Goal: Obtain resource: Download file/media

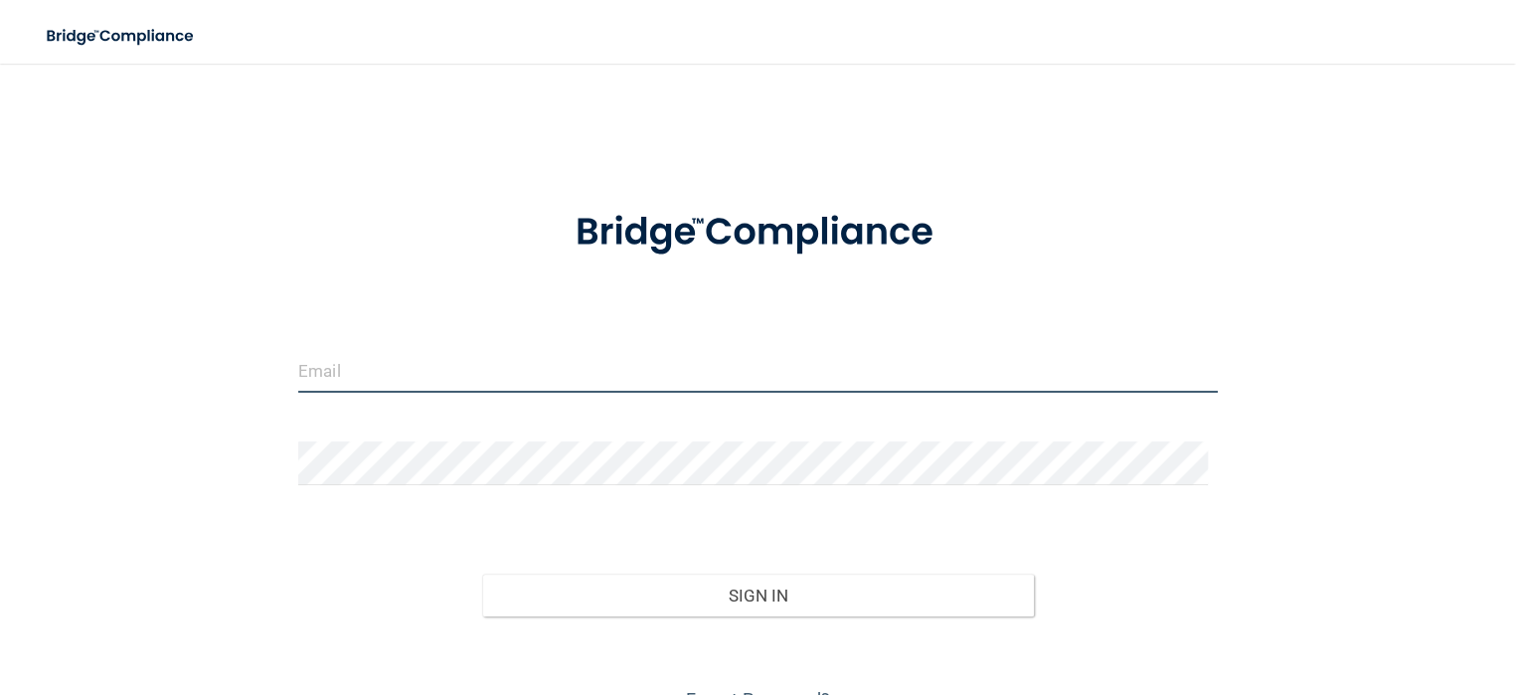
click at [328, 378] on input "email" at bounding box center [758, 370] width 920 height 45
type input "[EMAIL_ADDRESS][DOMAIN_NAME]"
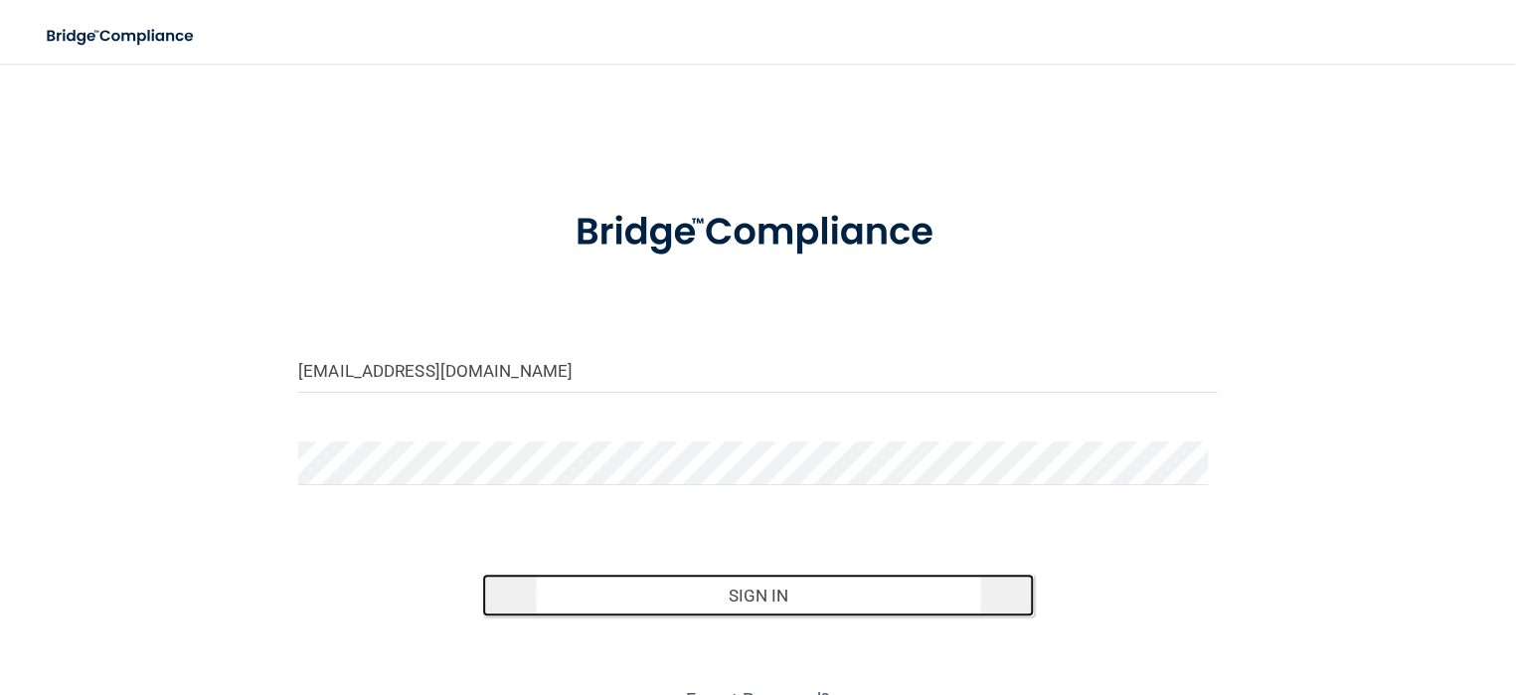
click at [780, 593] on button "Sign In" at bounding box center [758, 596] width 552 height 44
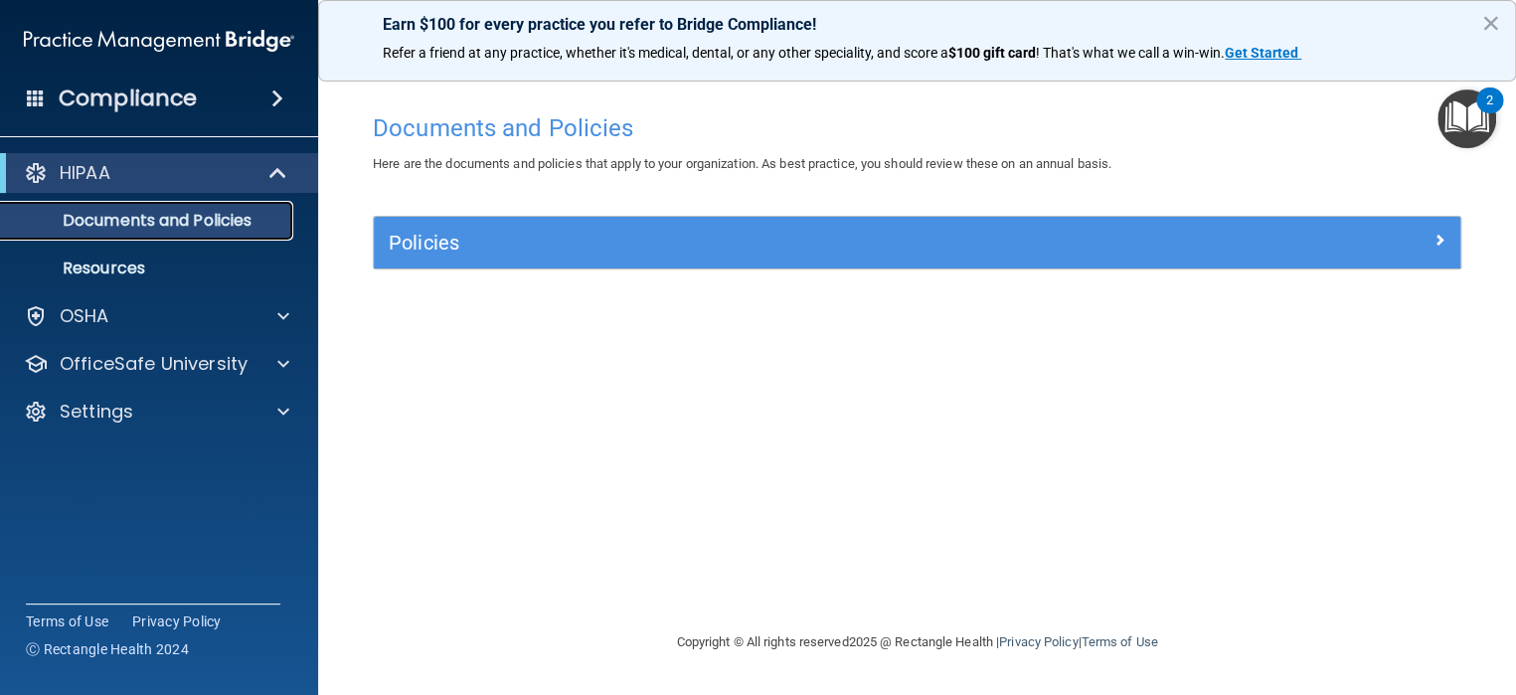
click at [168, 217] on p "Documents and Policies" at bounding box center [148, 221] width 271 height 20
click at [274, 175] on span at bounding box center [279, 173] width 17 height 24
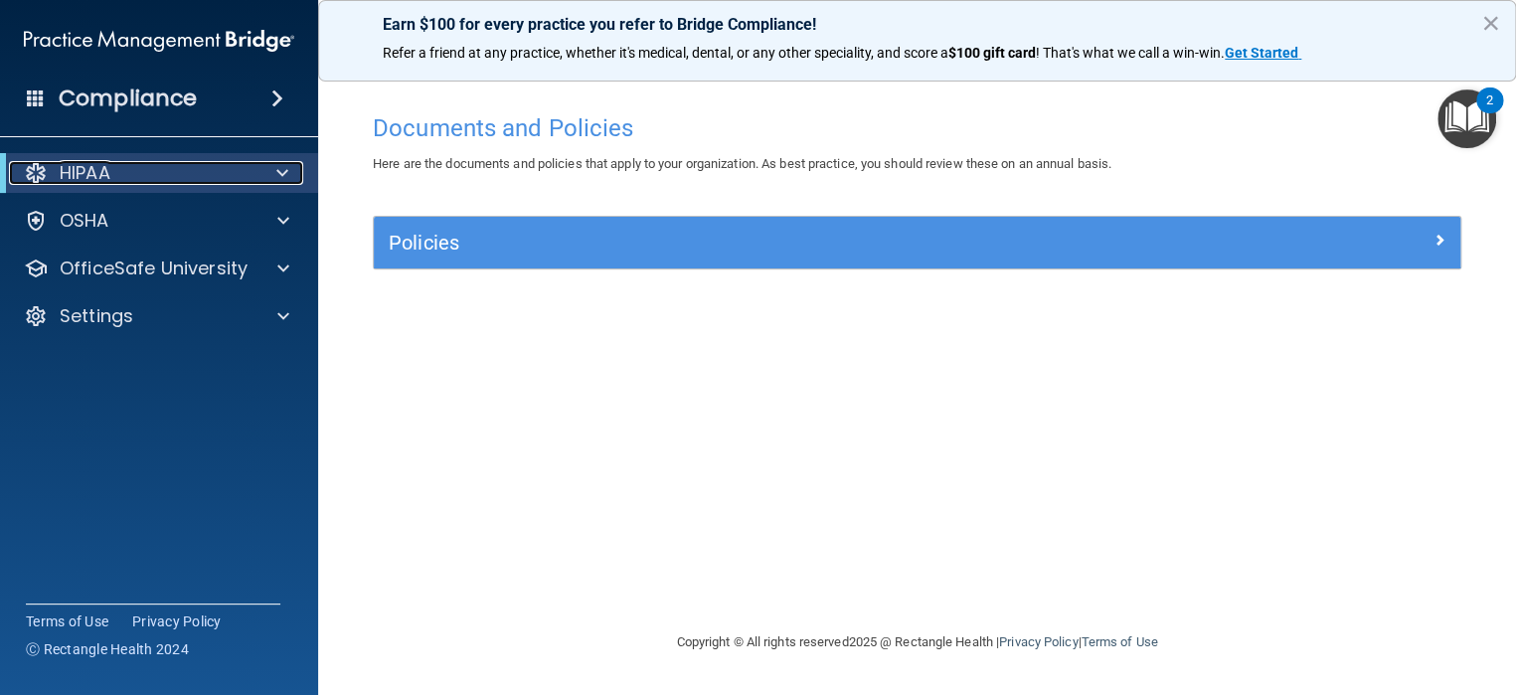
click at [93, 173] on p "HIPAA" at bounding box center [85, 173] width 51 height 24
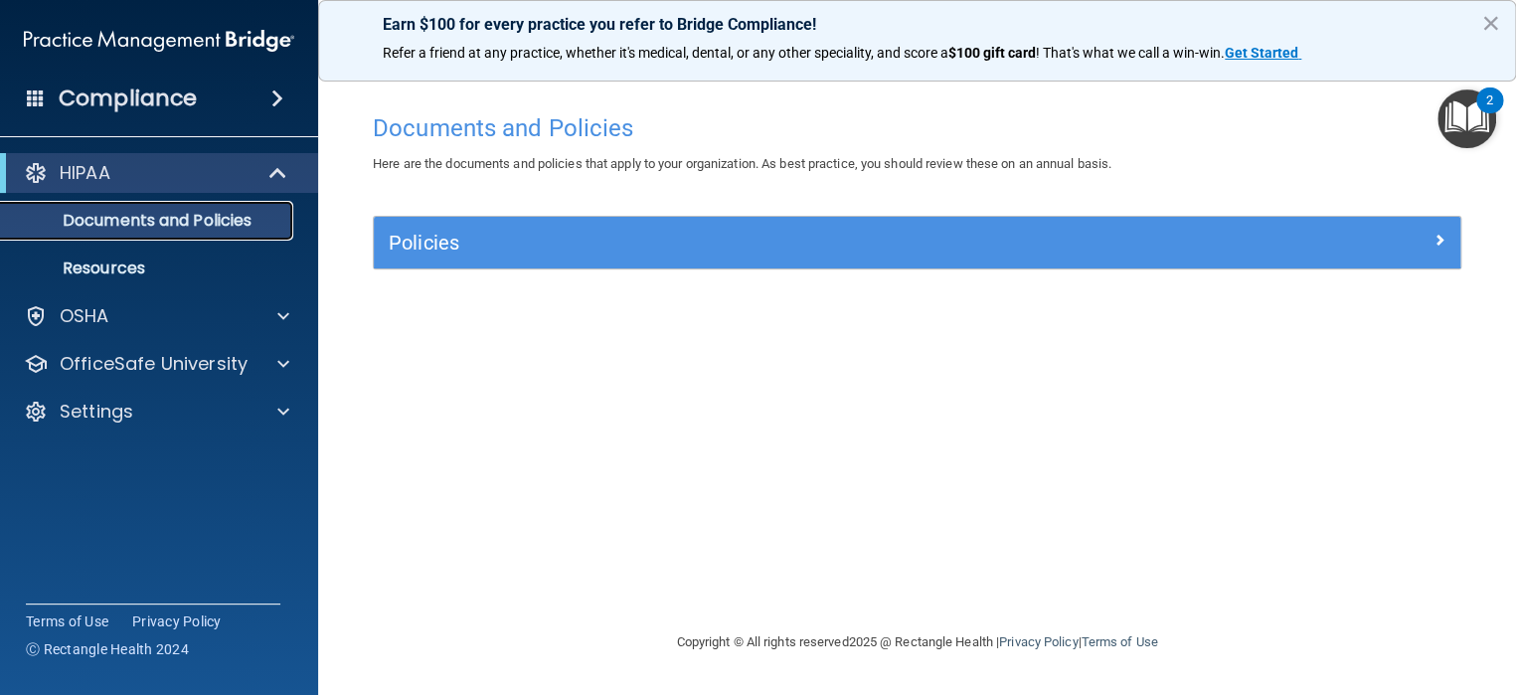
click at [93, 212] on p "Documents and Policies" at bounding box center [148, 221] width 271 height 20
click at [99, 260] on p "Resources" at bounding box center [148, 268] width 271 height 20
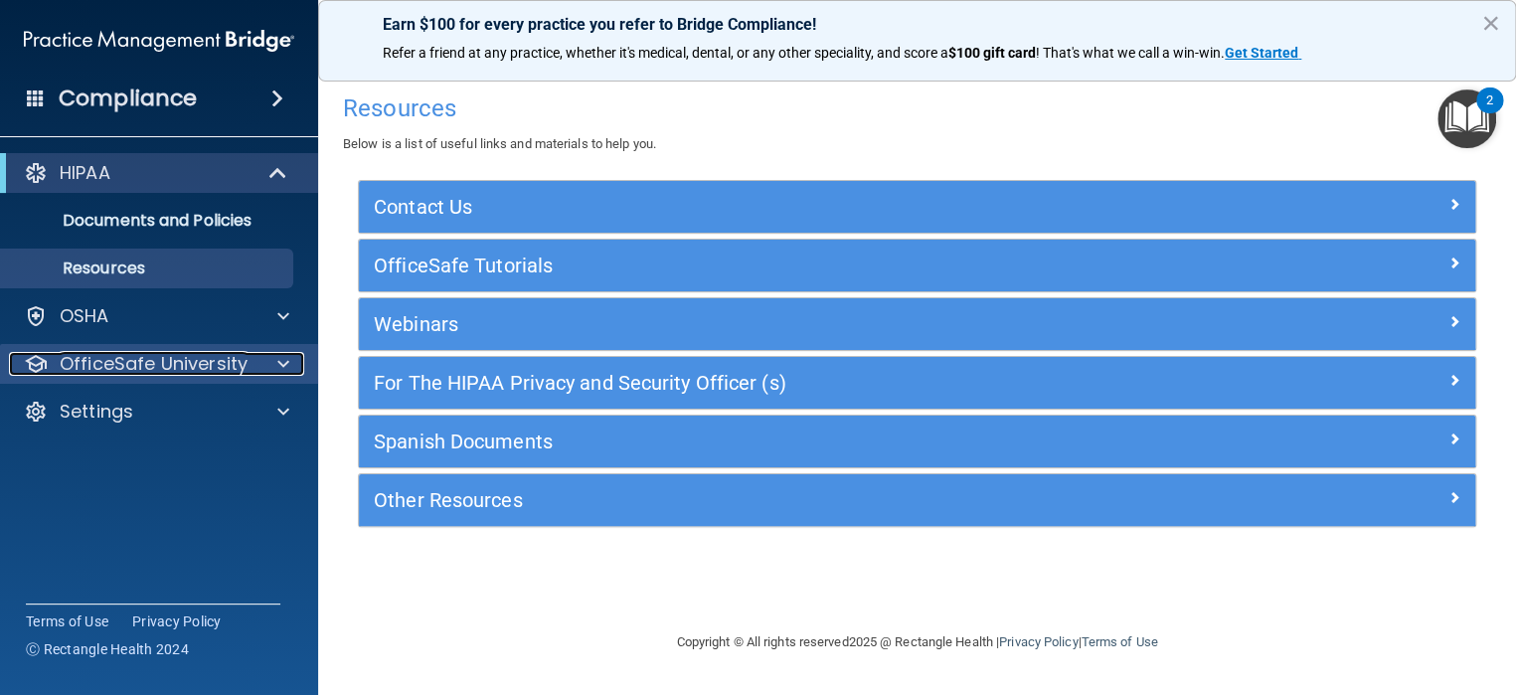
click at [287, 357] on span at bounding box center [283, 364] width 12 height 24
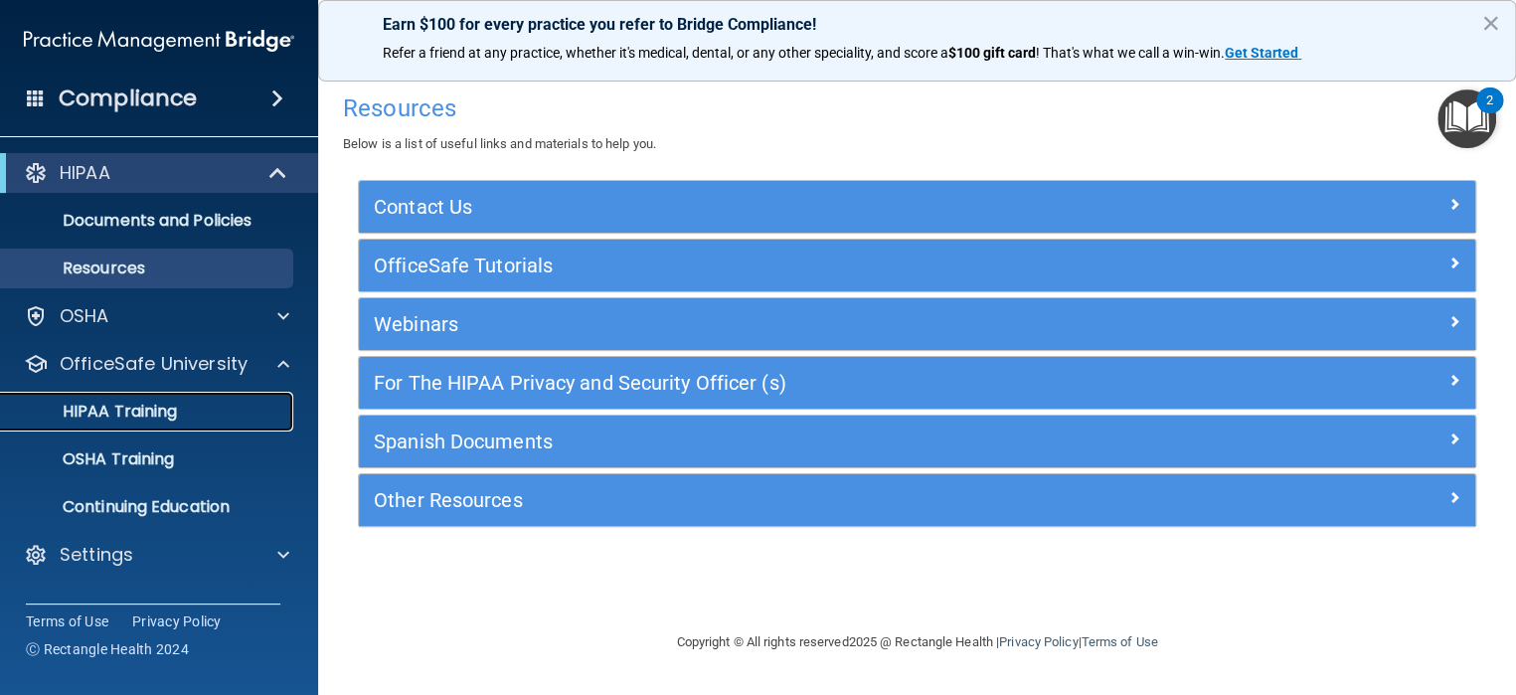
click at [152, 411] on p "HIPAA Training" at bounding box center [95, 412] width 164 height 20
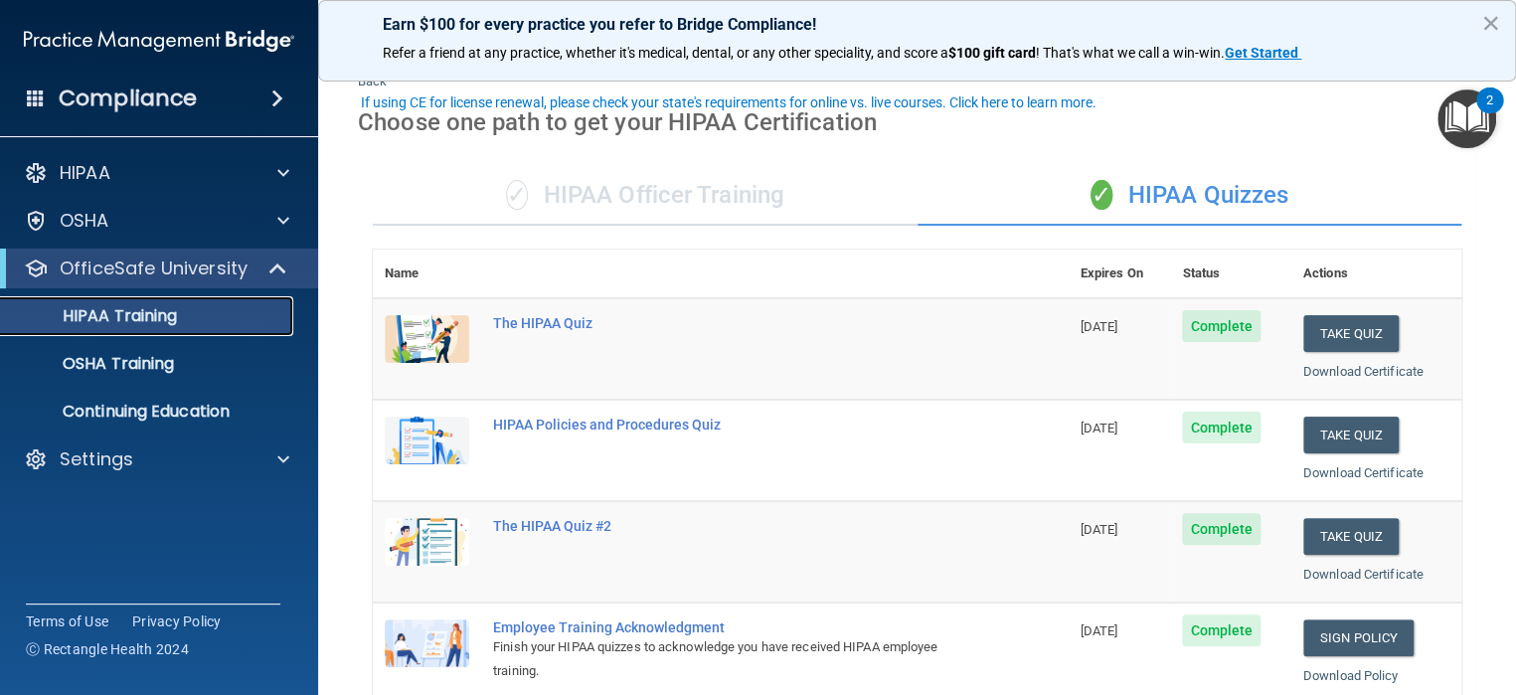
scroll to position [99, 0]
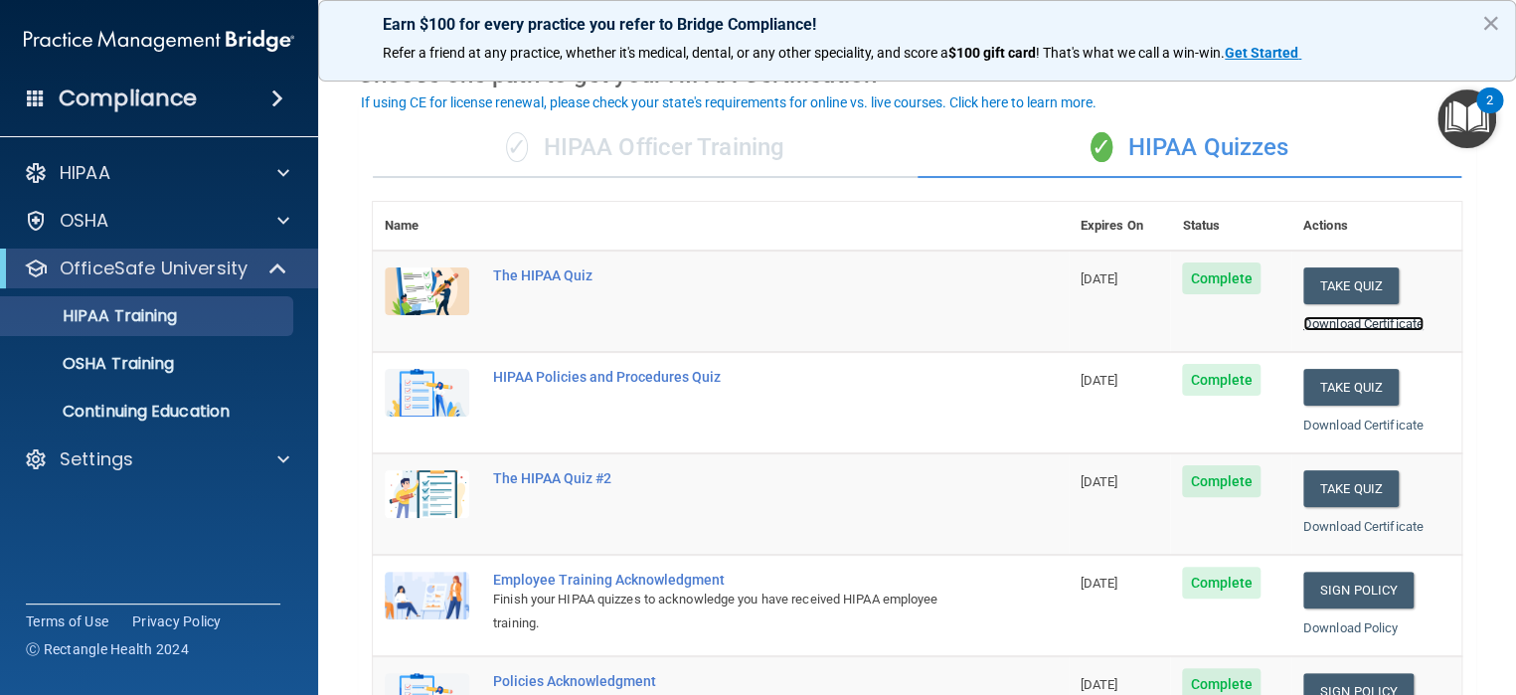
click at [1359, 327] on link "Download Certificate" at bounding box center [1363, 323] width 120 height 15
click at [1328, 425] on link "Download Certificate" at bounding box center [1363, 425] width 120 height 15
click at [1335, 320] on link "Download Certificate" at bounding box center [1363, 323] width 120 height 15
click at [1316, 525] on link "Download Certificate" at bounding box center [1363, 526] width 120 height 15
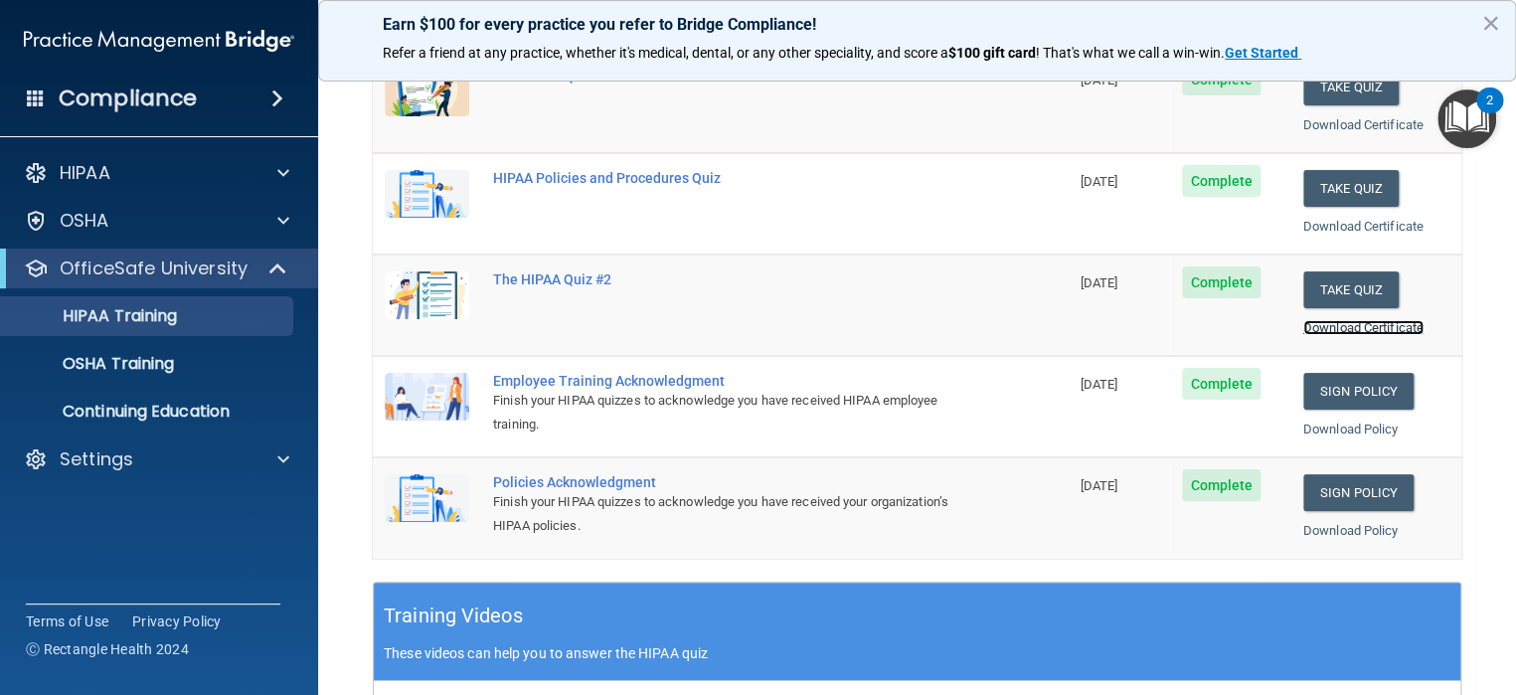
scroll to position [398, 0]
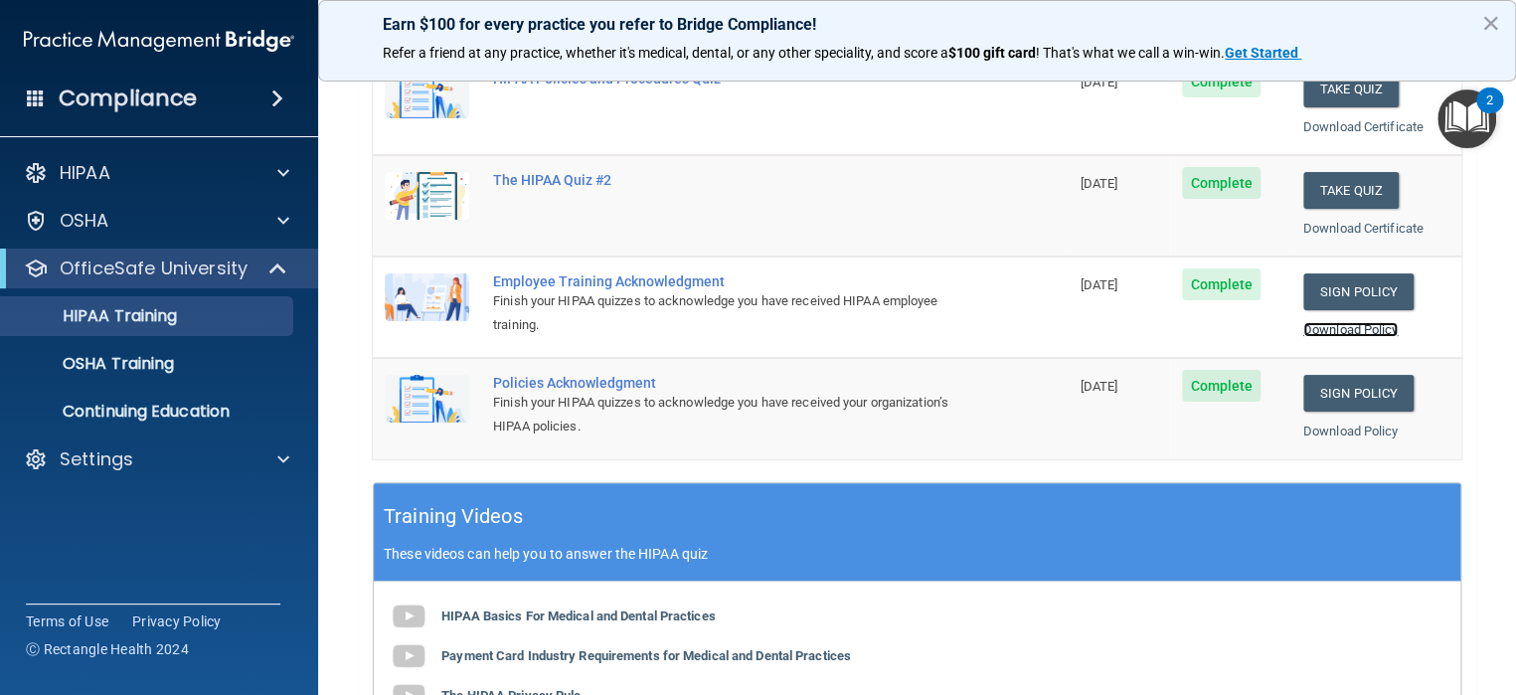
click at [1334, 324] on link "Download Policy" at bounding box center [1350, 329] width 95 height 15
click at [1335, 426] on link "Download Policy" at bounding box center [1350, 431] width 95 height 15
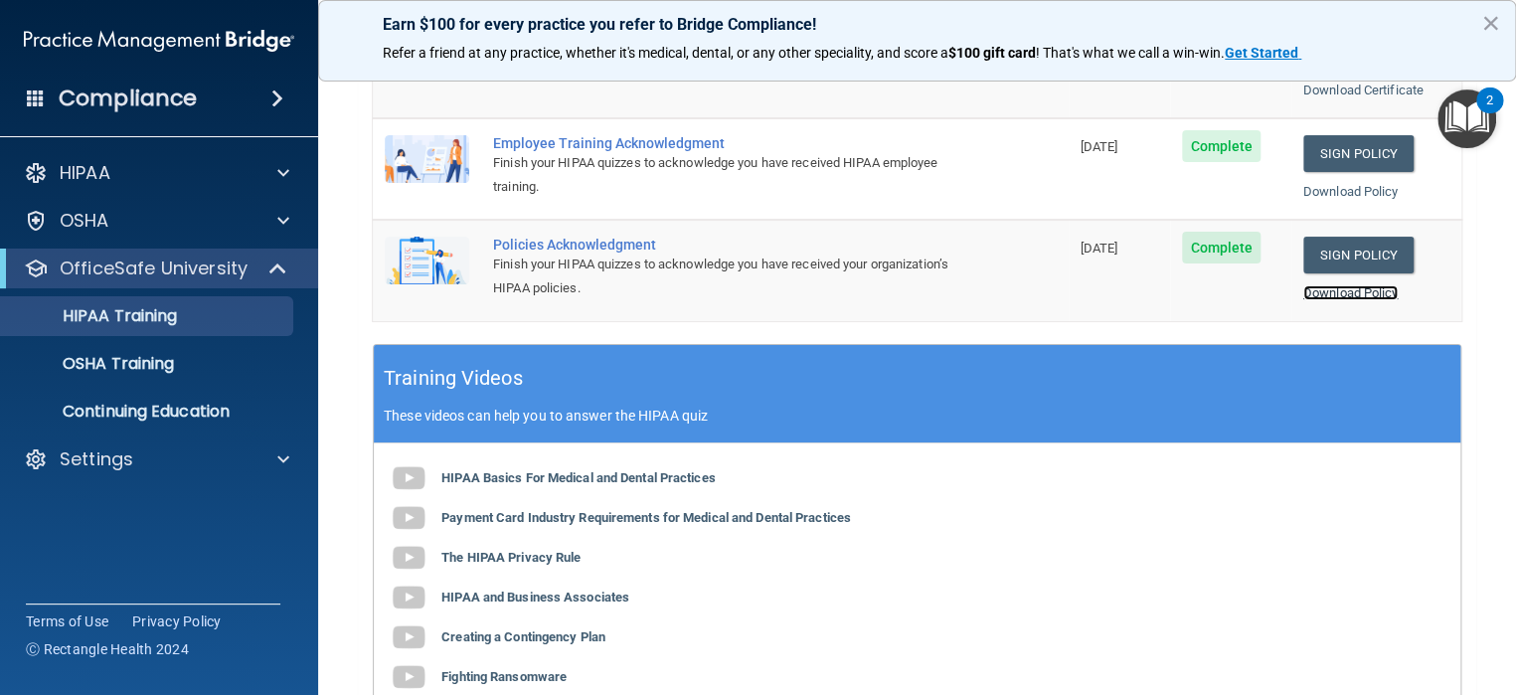
scroll to position [497, 0]
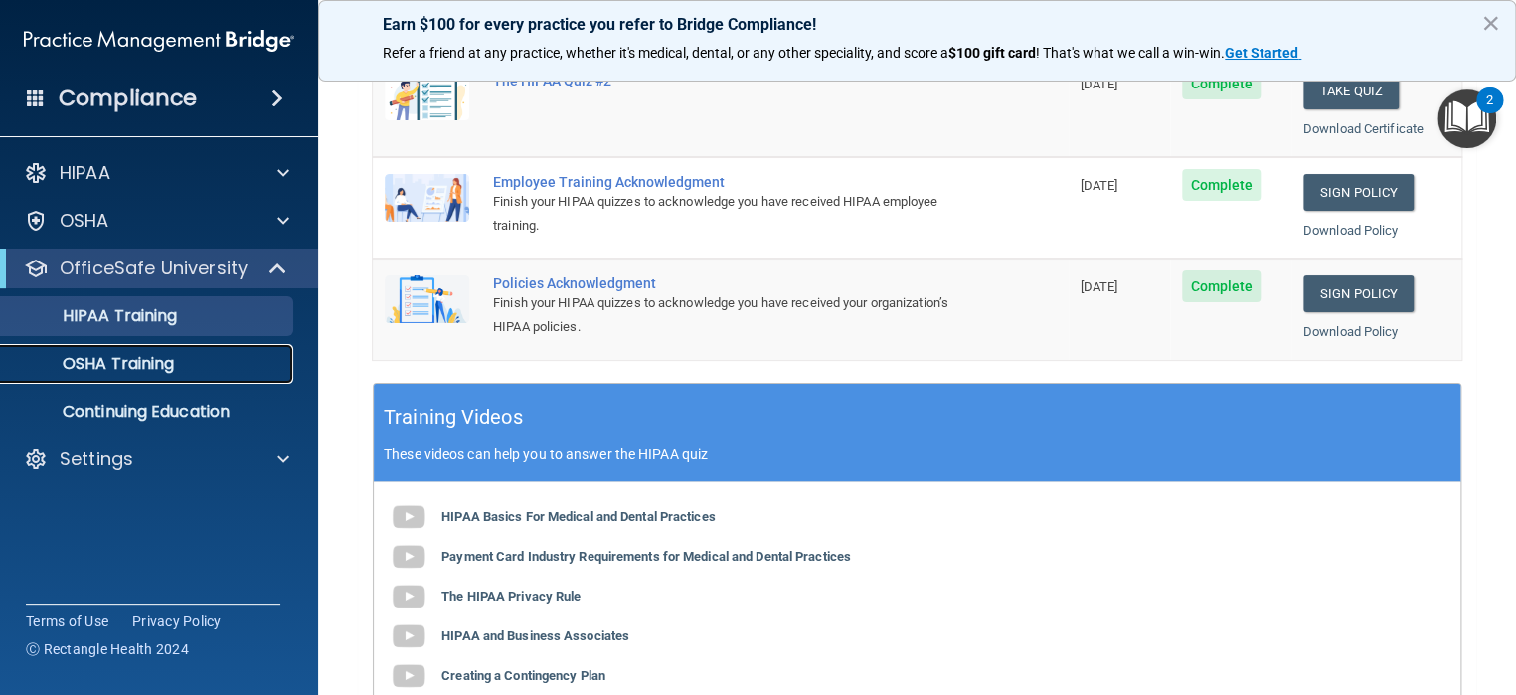
click at [138, 368] on p "OSHA Training" at bounding box center [93, 364] width 161 height 20
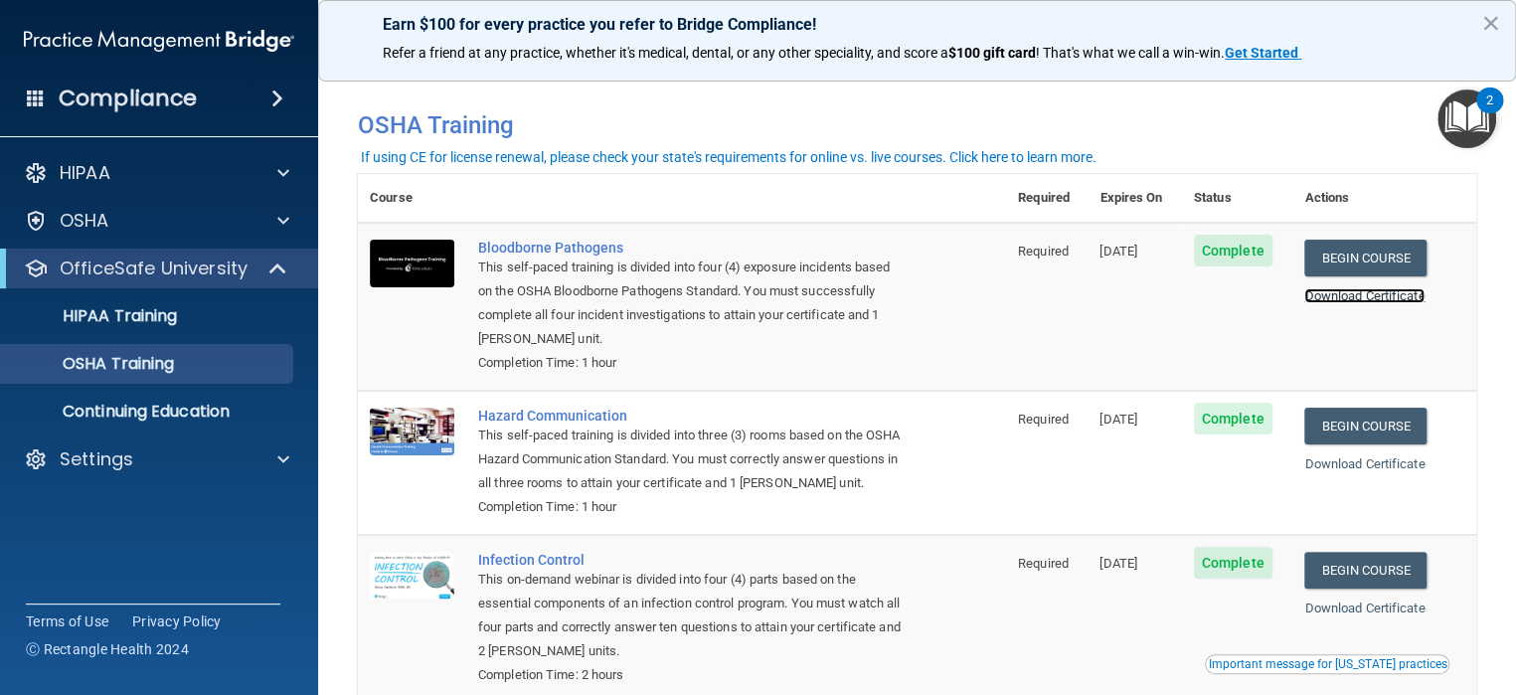
click at [1353, 294] on link "Download Certificate" at bounding box center [1364, 295] width 120 height 15
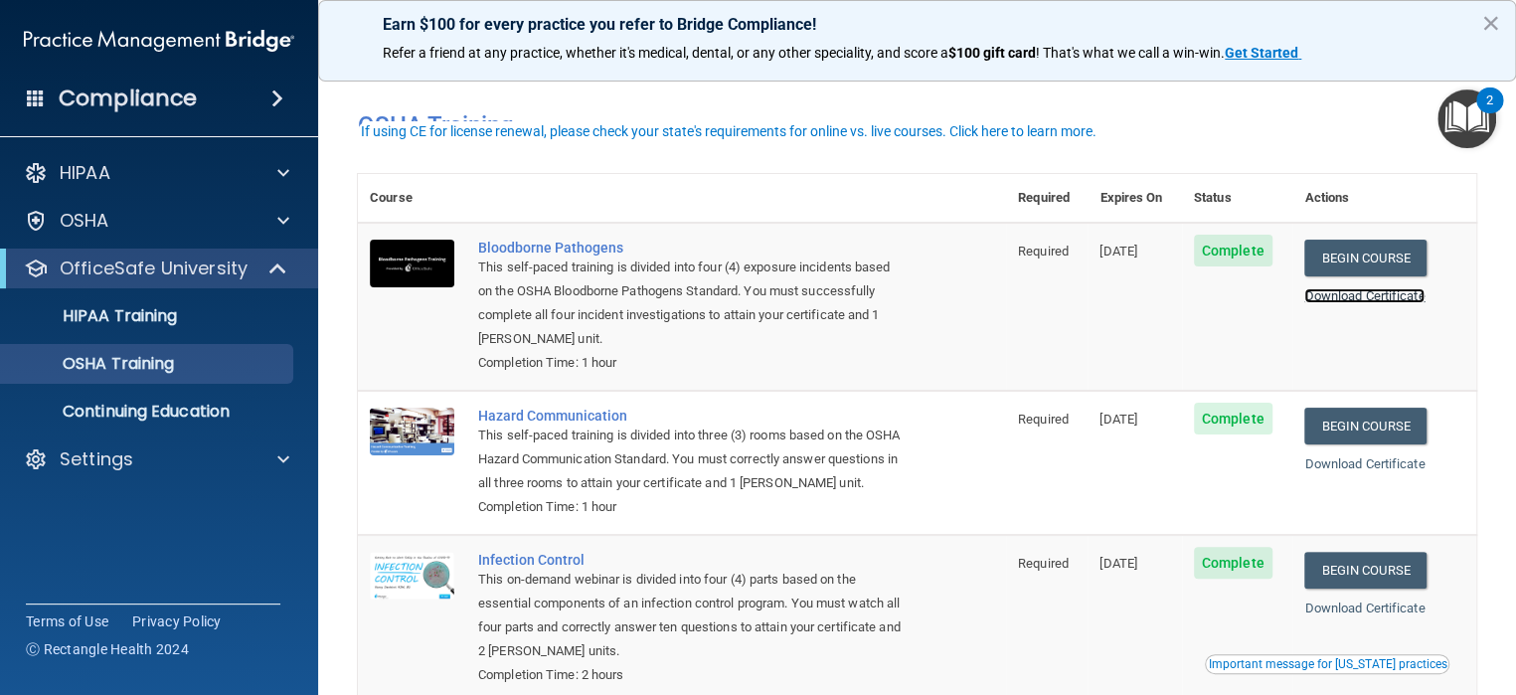
scroll to position [99, 0]
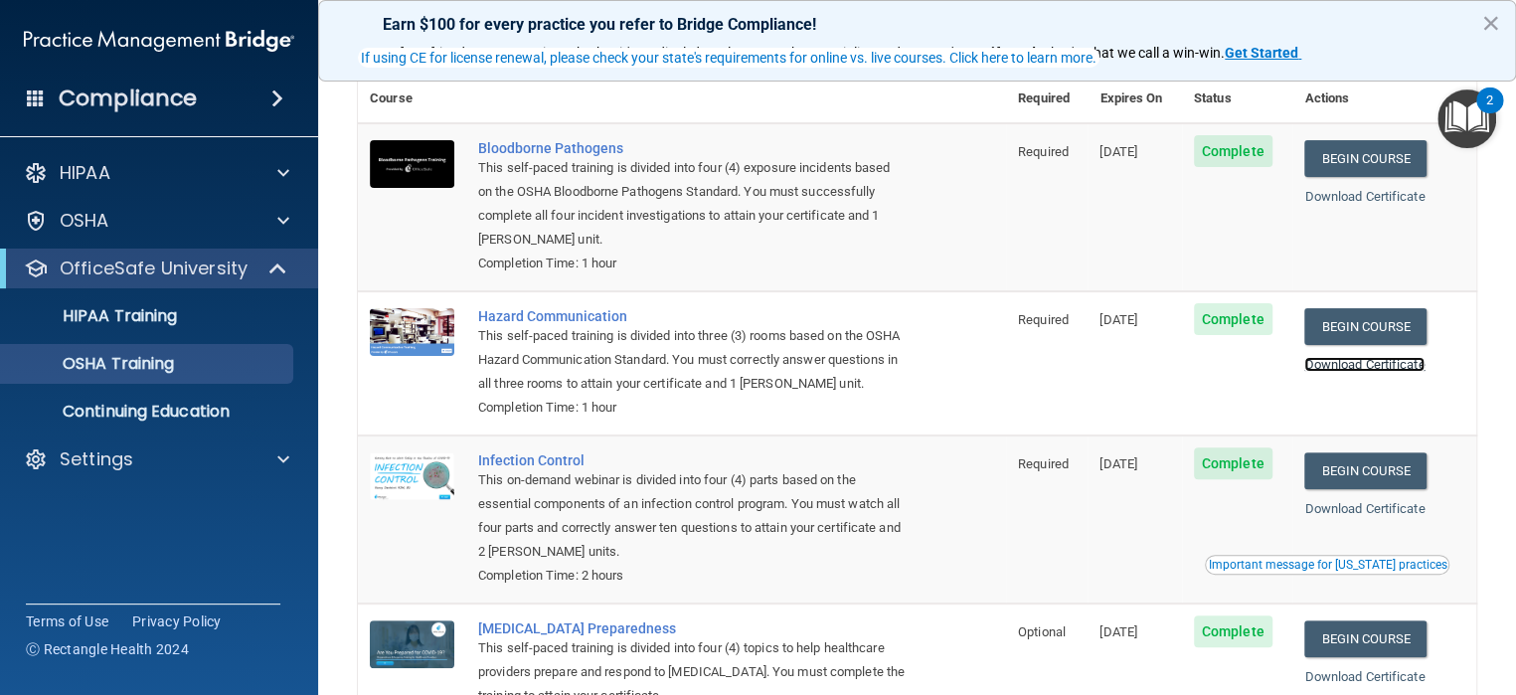
click at [1315, 371] on link "Download Certificate" at bounding box center [1364, 364] width 120 height 15
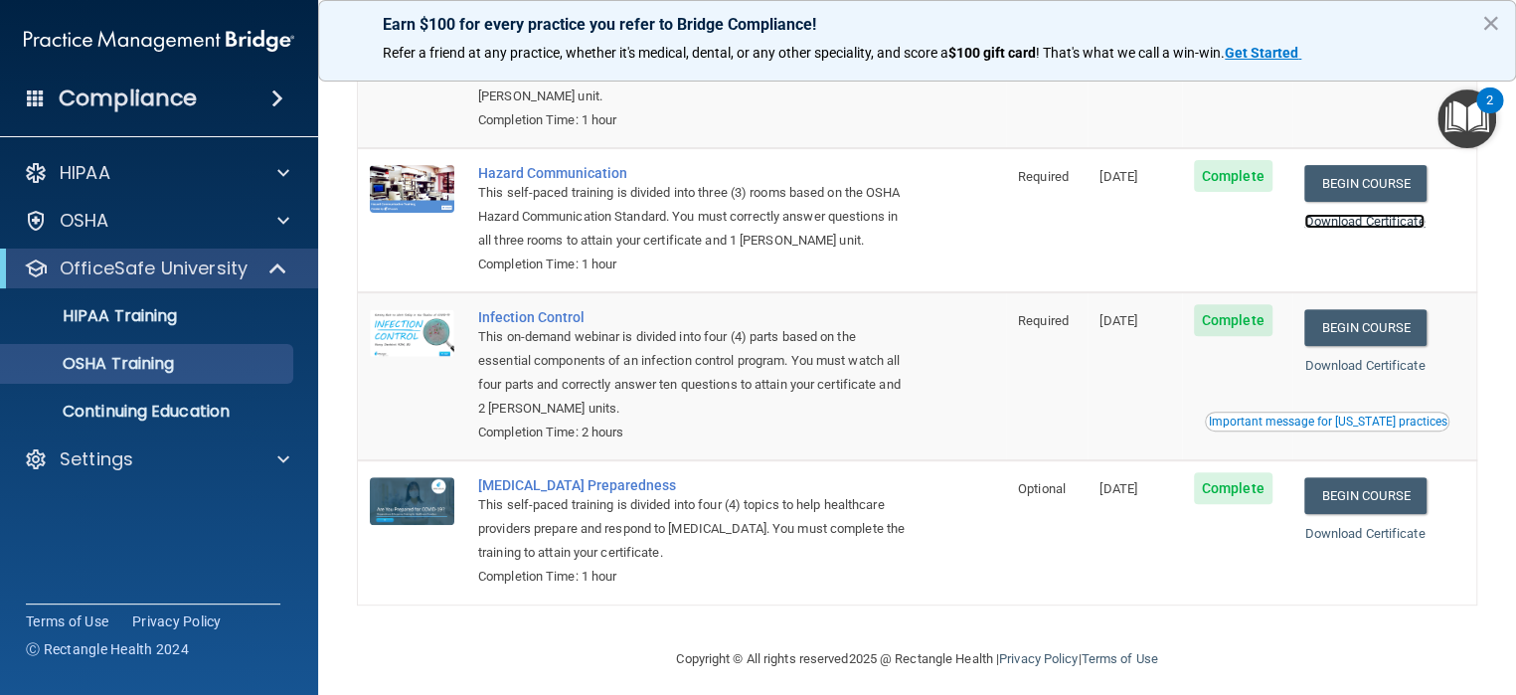
scroll to position [280, 0]
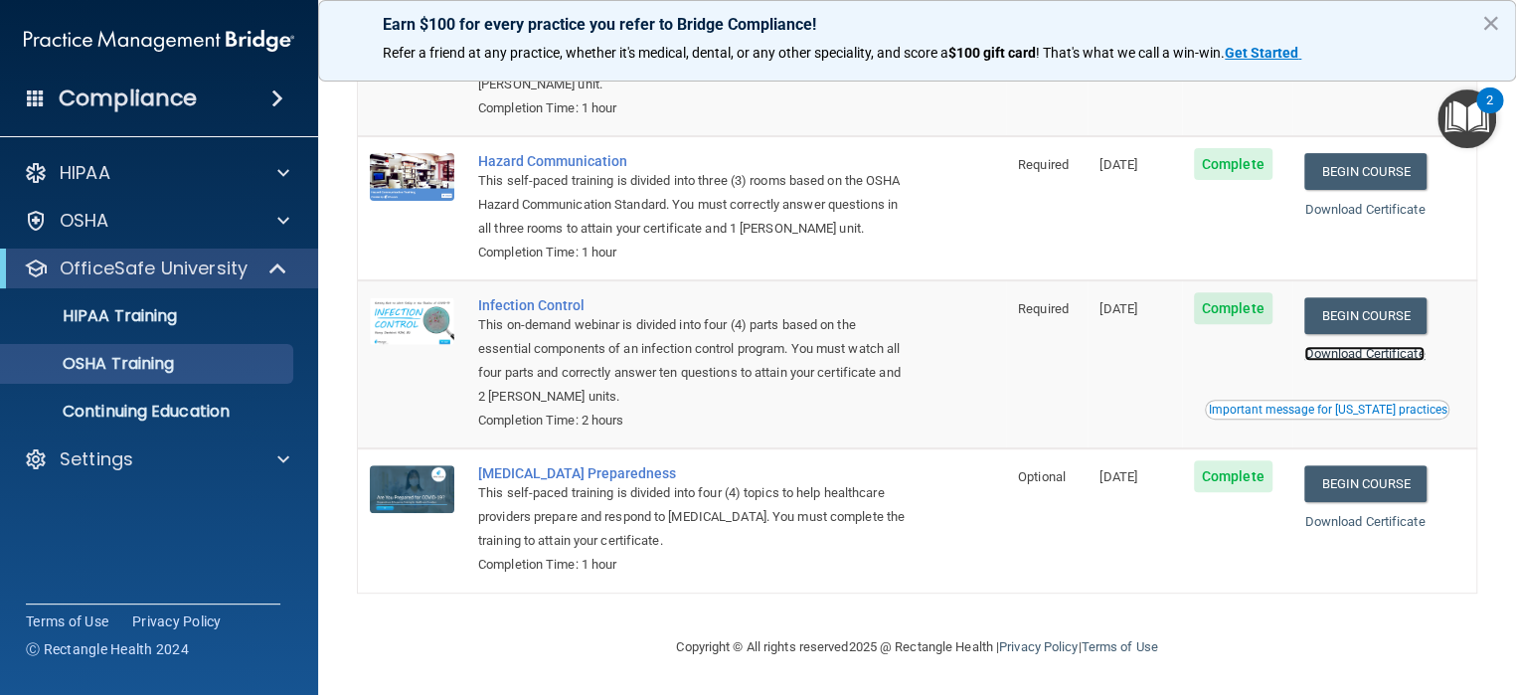
click at [1351, 349] on link "Download Certificate" at bounding box center [1364, 353] width 120 height 15
click at [1322, 519] on link "Download Certificate" at bounding box center [1364, 521] width 120 height 15
click at [1487, 21] on button "×" at bounding box center [1490, 23] width 19 height 32
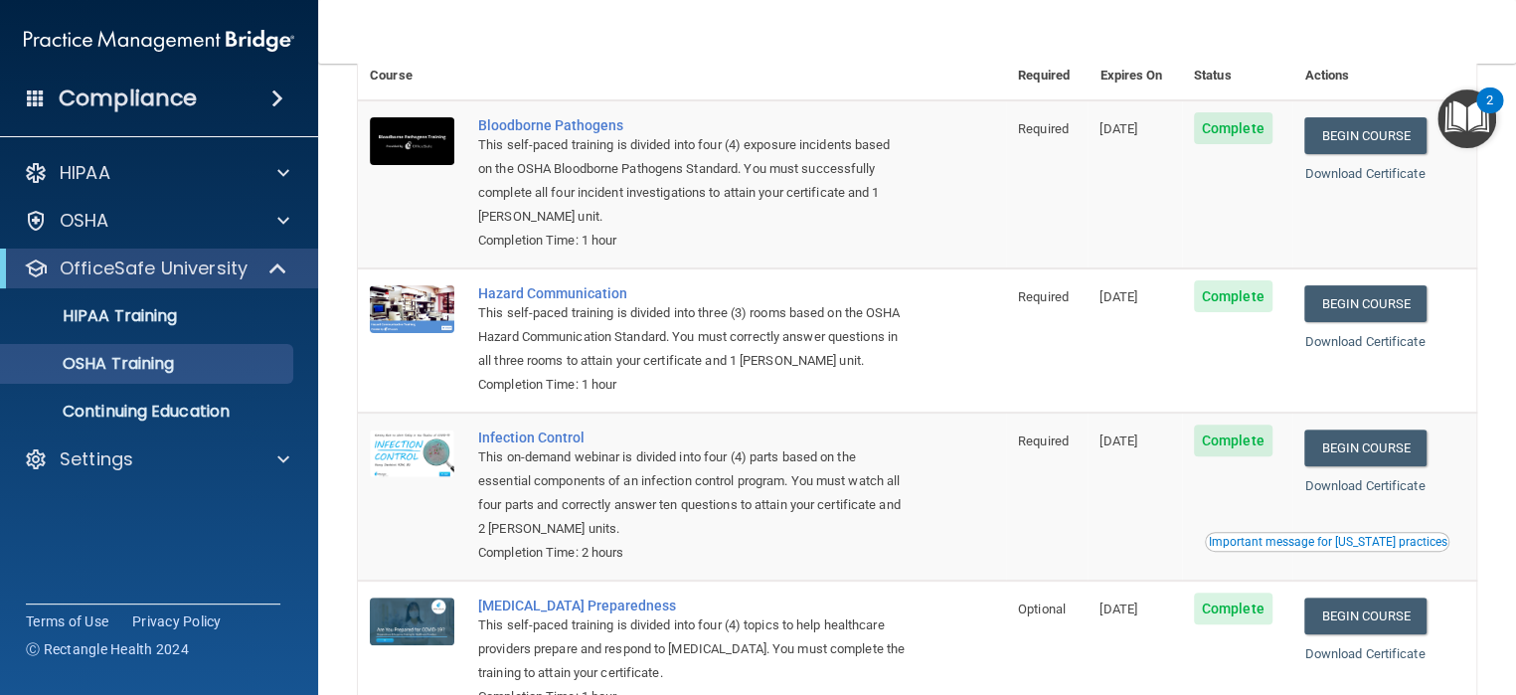
scroll to position [0, 0]
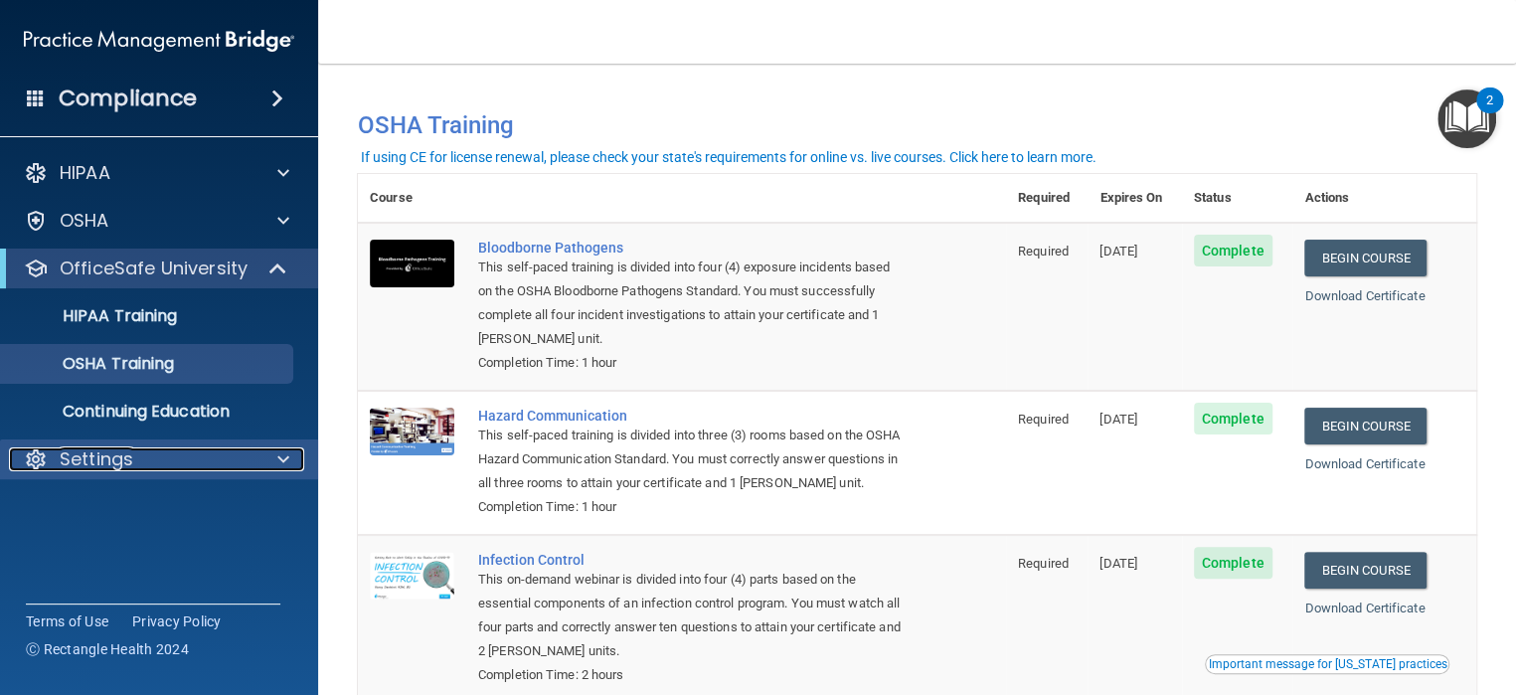
click at [280, 458] on span at bounding box center [283, 459] width 12 height 24
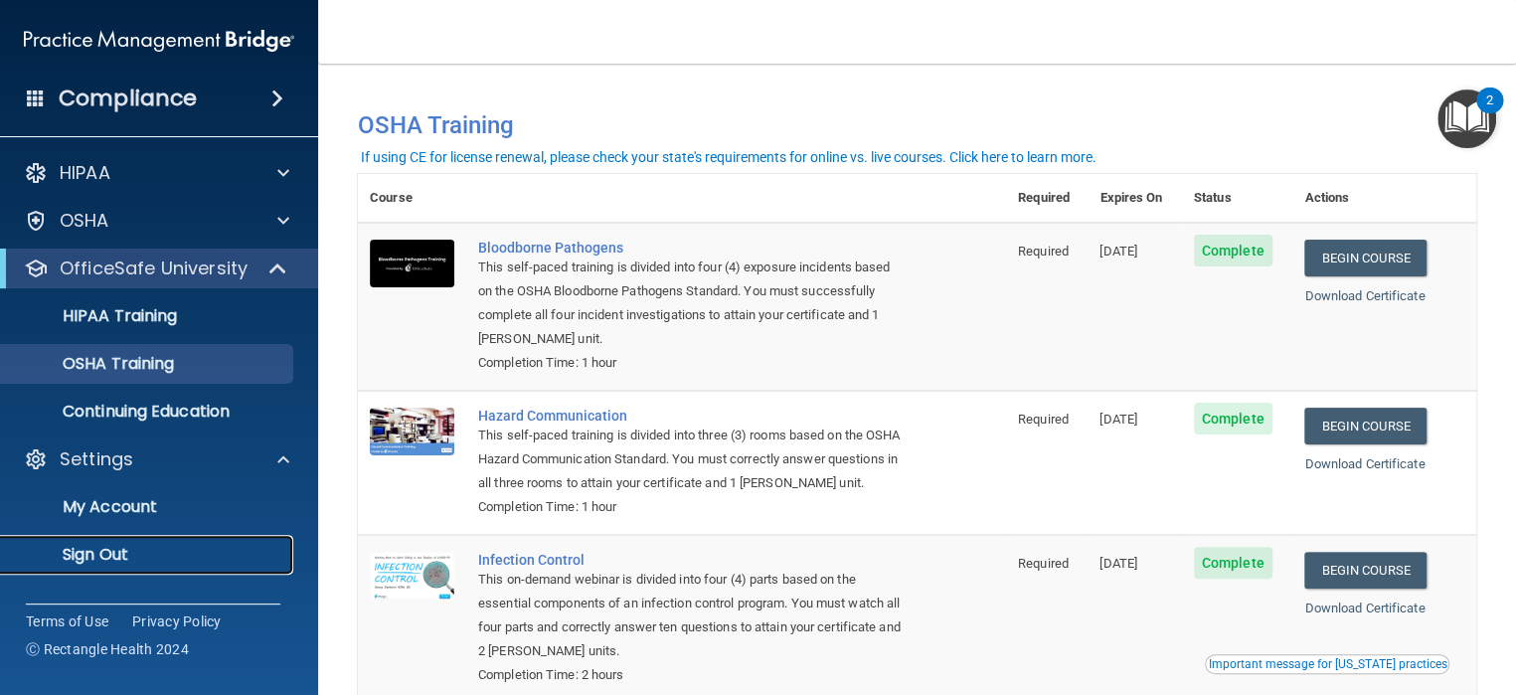
click at [103, 554] on p "Sign Out" at bounding box center [148, 555] width 271 height 20
